Goal: Information Seeking & Learning: Learn about a topic

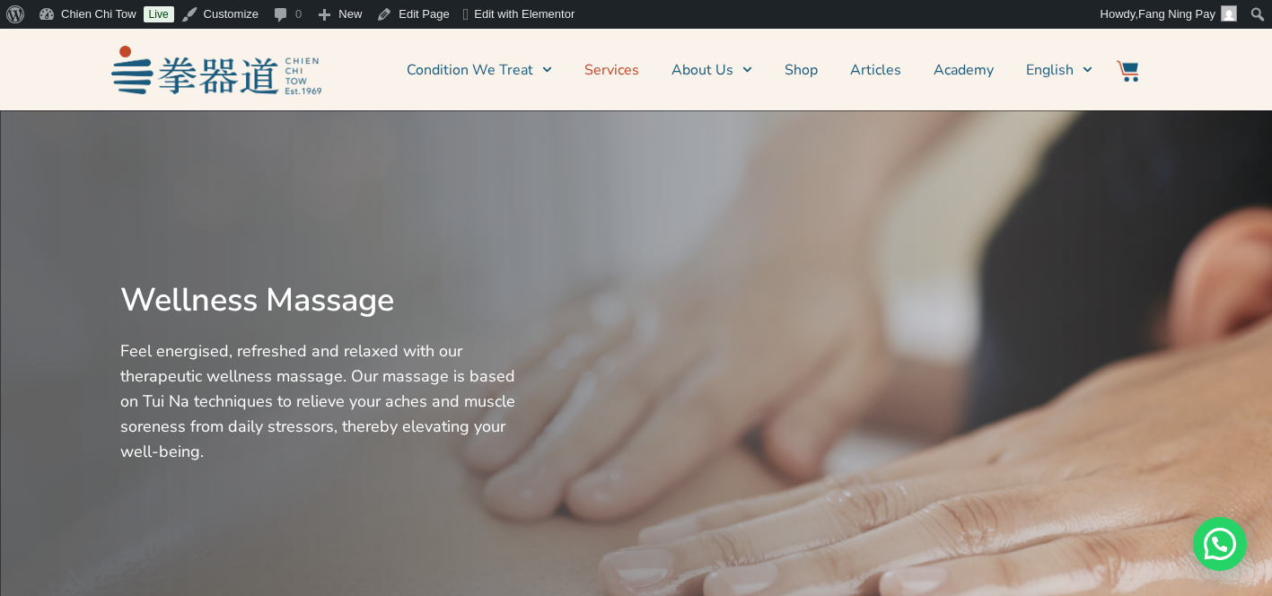
click at [630, 63] on link "Services" at bounding box center [611, 70] width 55 height 45
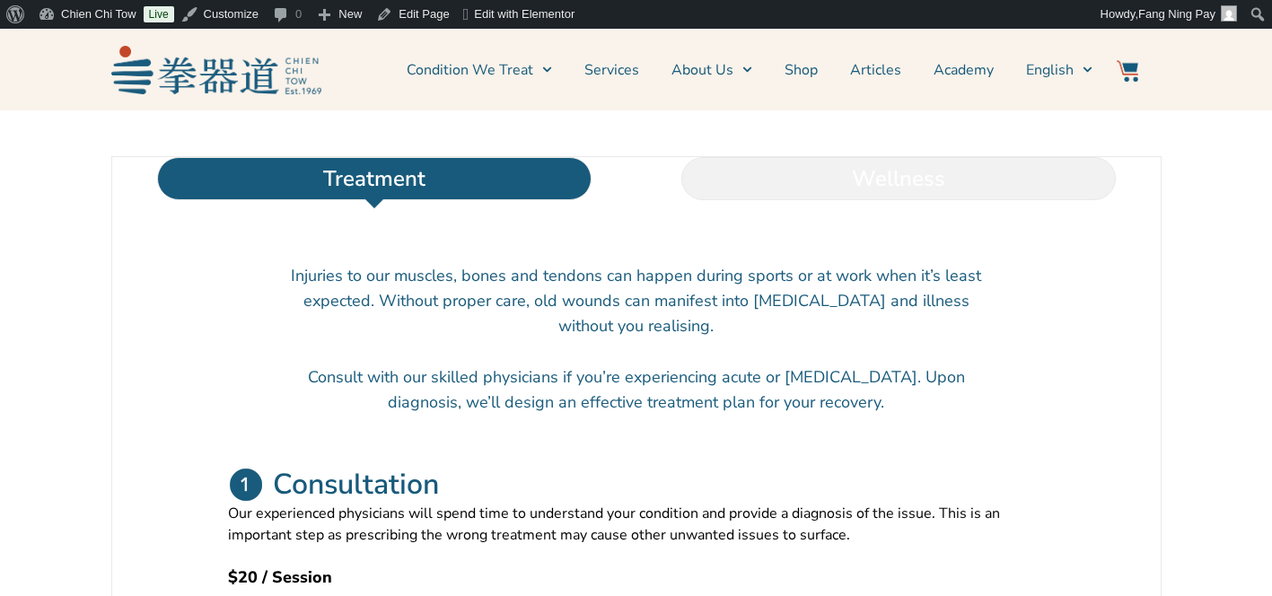
click at [828, 200] on li "Wellness" at bounding box center [899, 178] width 524 height 43
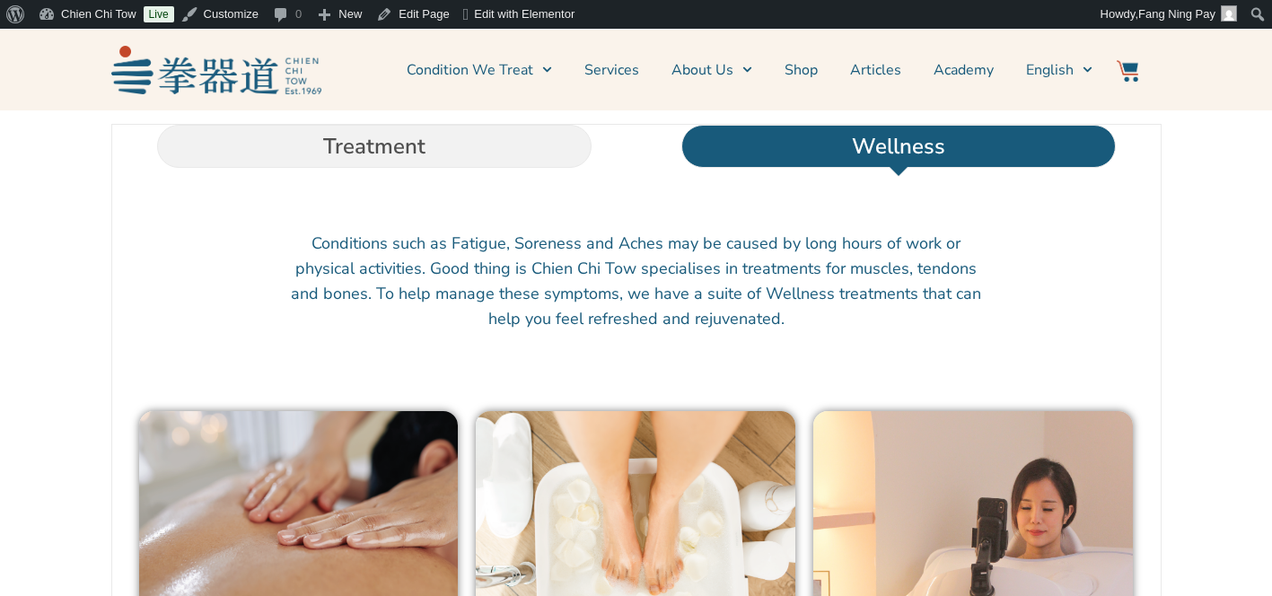
scroll to position [638, 0]
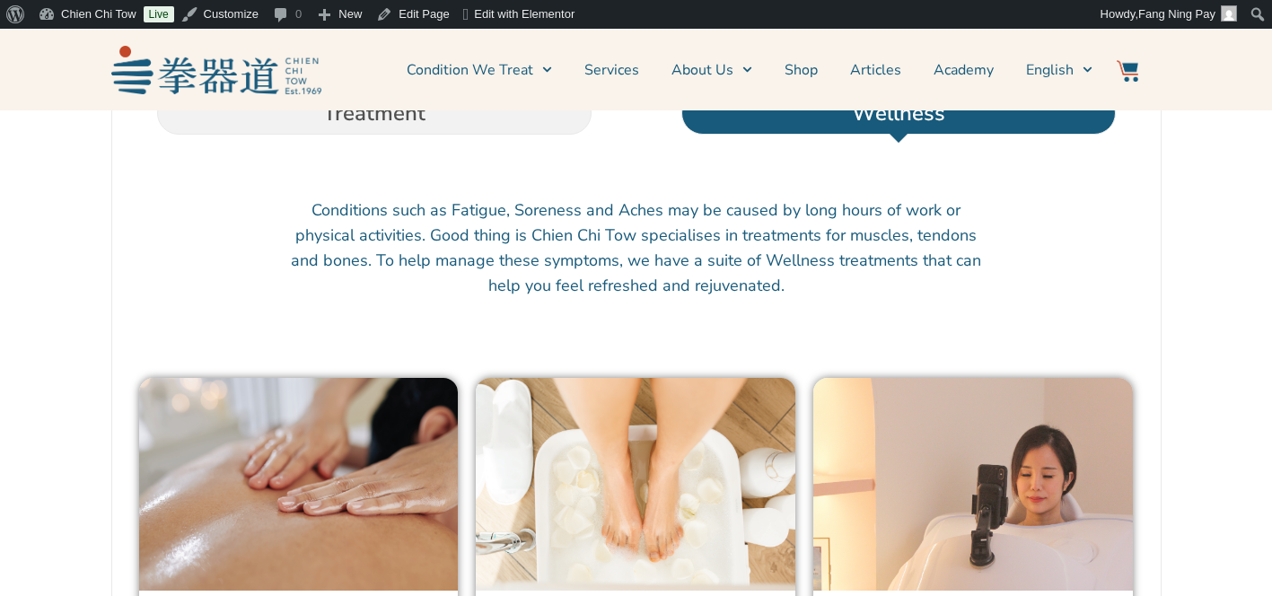
click at [303, 432] on img at bounding box center [299, 484] width 320 height 213
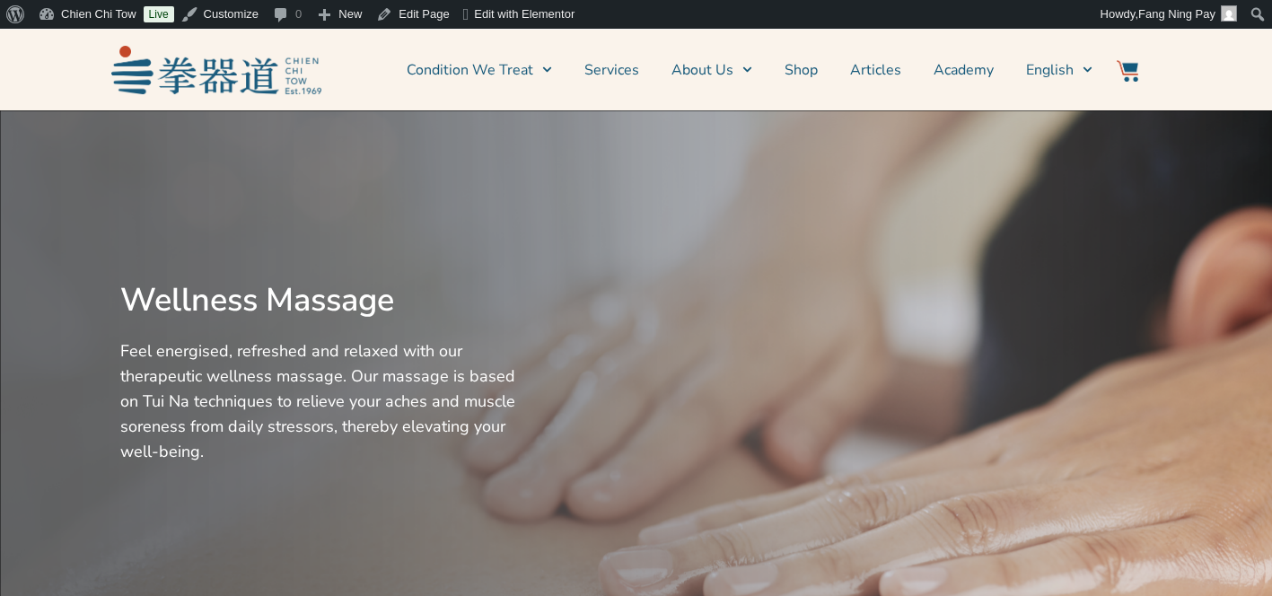
scroll to position [339, 0]
